Goal: Feedback & Contribution: Submit feedback/report problem

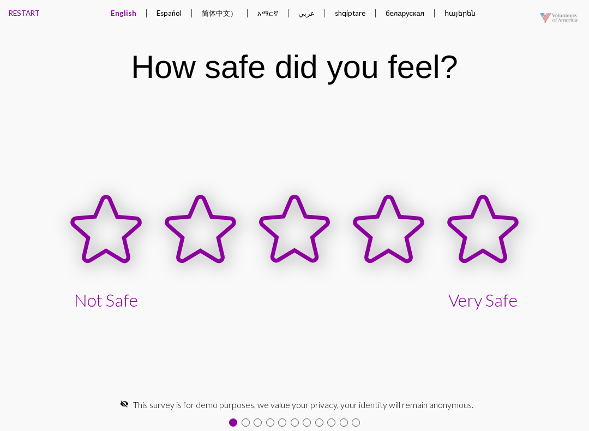
click at [520, 216] on icon at bounding box center [483, 230] width 94 height 94
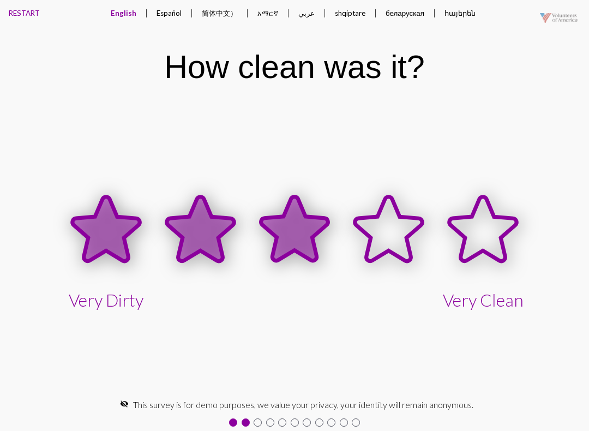
click at [314, 208] on icon at bounding box center [295, 230] width 94 height 94
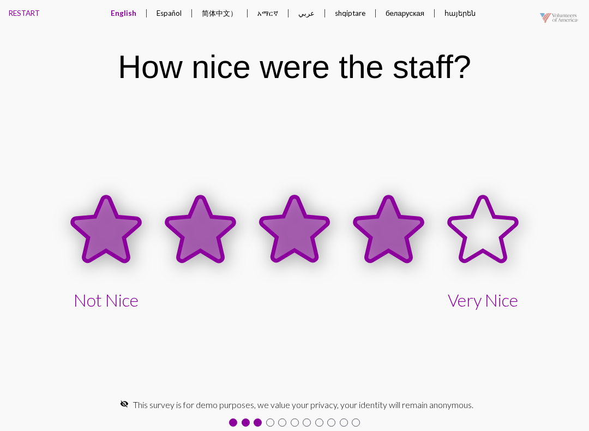
click at [412, 239] on icon at bounding box center [388, 230] width 94 height 94
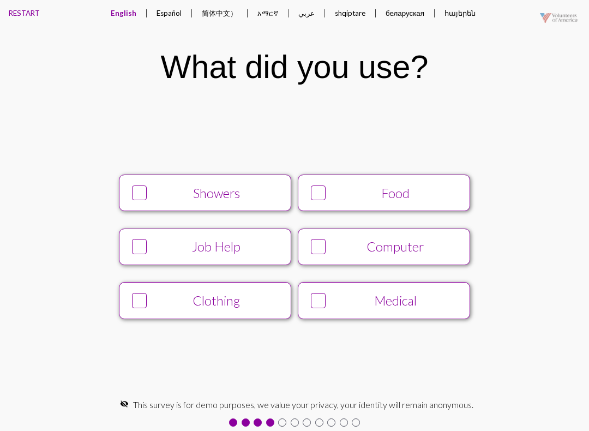
click at [376, 176] on button "Food" at bounding box center [384, 193] width 172 height 37
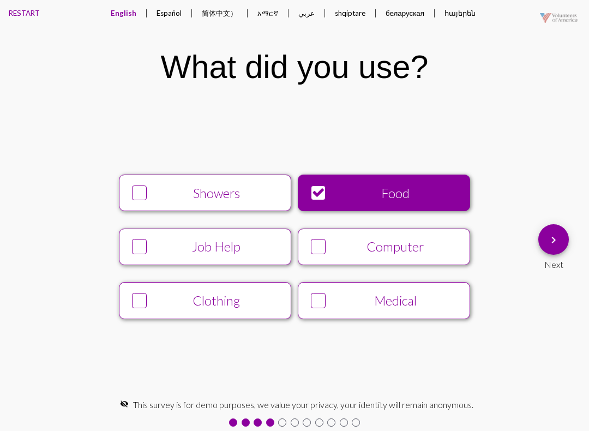
click at [237, 197] on div "Showers" at bounding box center [216, 192] width 131 height 15
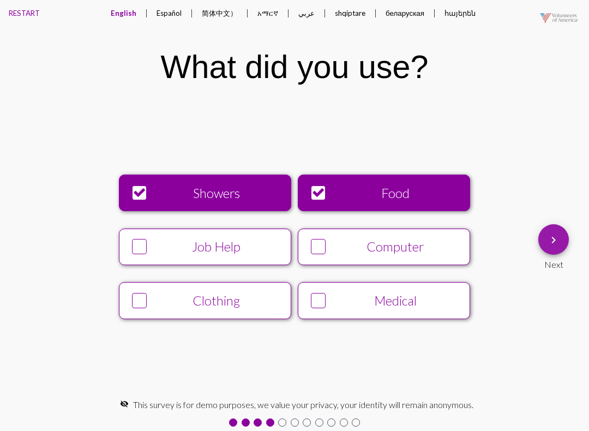
click at [551, 236] on mat-icon "keyboard_arrow_right" at bounding box center [553, 239] width 13 height 13
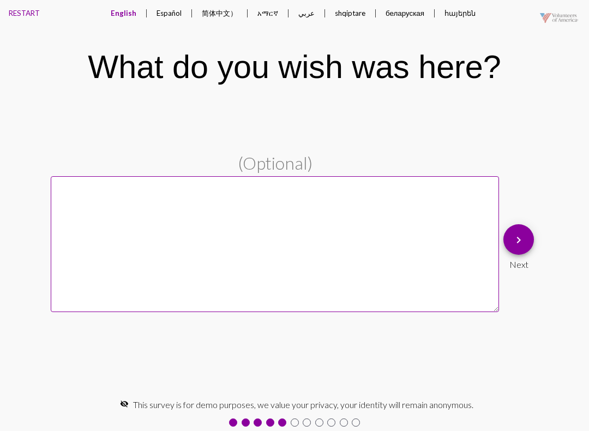
click at [542, 230] on pl-text-question "(Optional) keyboard_arrow_right Next" at bounding box center [294, 247] width 589 height 188
click at [515, 243] on mat-icon "keyboard_arrow_right" at bounding box center [518, 239] width 13 height 13
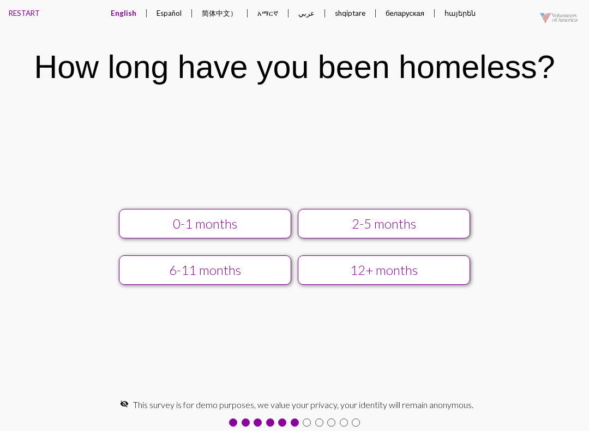
click at [405, 230] on div "2-5 months" at bounding box center [384, 223] width 154 height 15
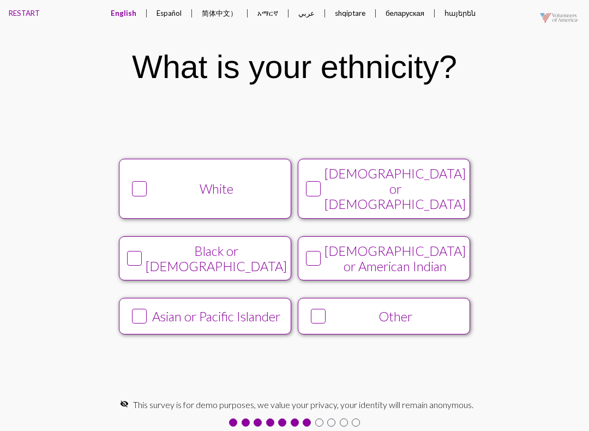
click at [360, 185] on div "[DEMOGRAPHIC_DATA] or [DEMOGRAPHIC_DATA]" at bounding box center [394, 189] width 141 height 46
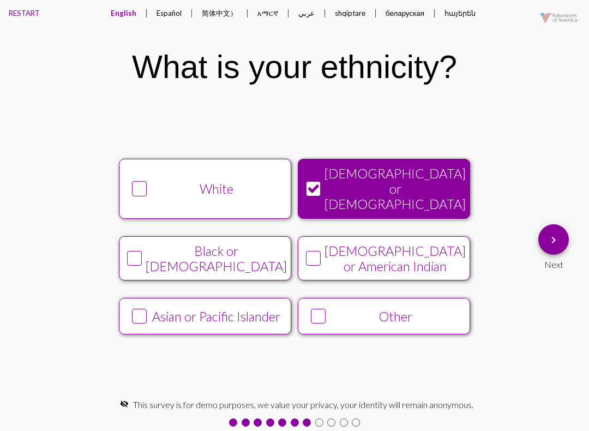
click at [244, 188] on div "White" at bounding box center [216, 188] width 131 height 15
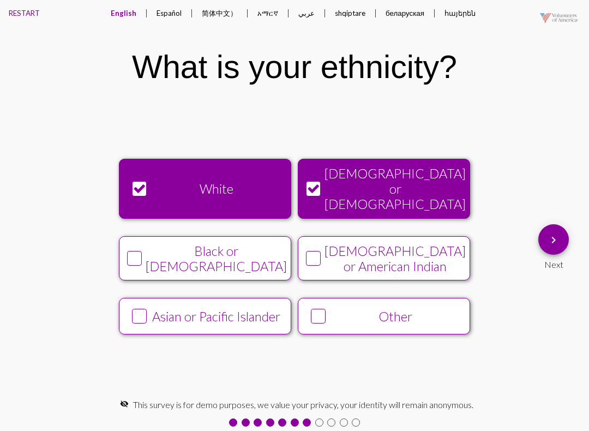
click at [255, 189] on div "White" at bounding box center [216, 188] width 131 height 15
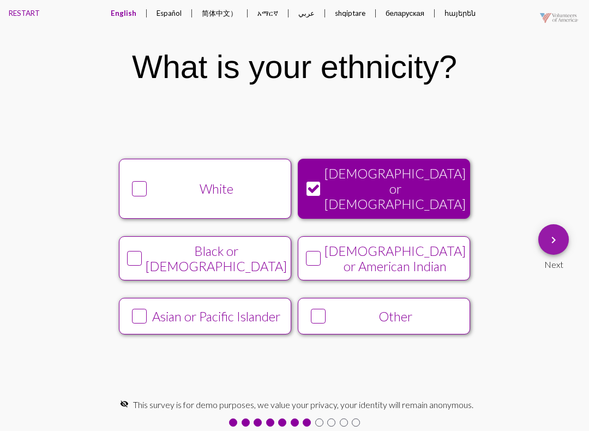
click at [556, 246] on mat-icon "keyboard_arrow_right" at bounding box center [553, 239] width 13 height 13
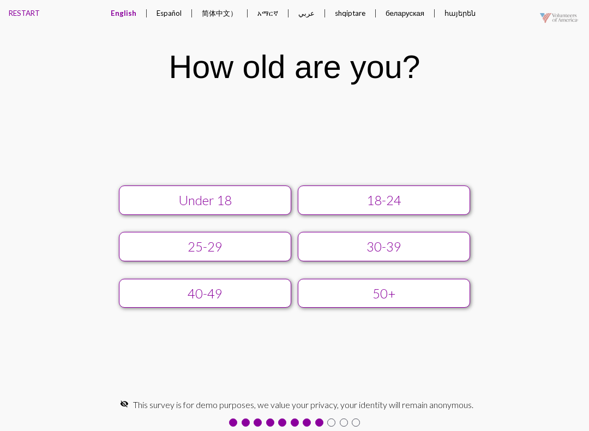
click at [251, 241] on div "25-29" at bounding box center [205, 246] width 154 height 15
